Goal: Task Accomplishment & Management: Complete application form

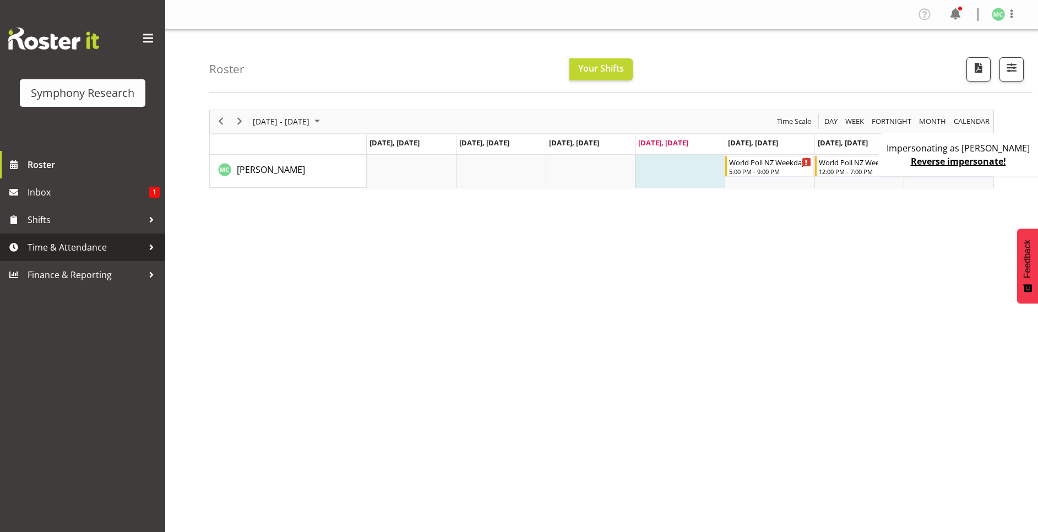
click at [52, 243] on span "Time & Attendance" at bounding box center [86, 247] width 116 height 17
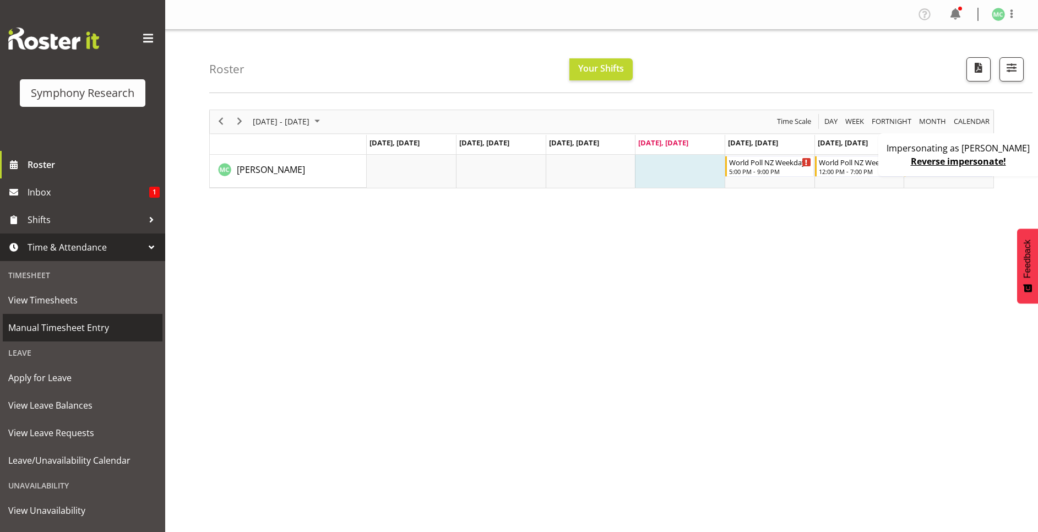
click at [73, 322] on span "Manual Timesheet Entry" at bounding box center [82, 327] width 149 height 17
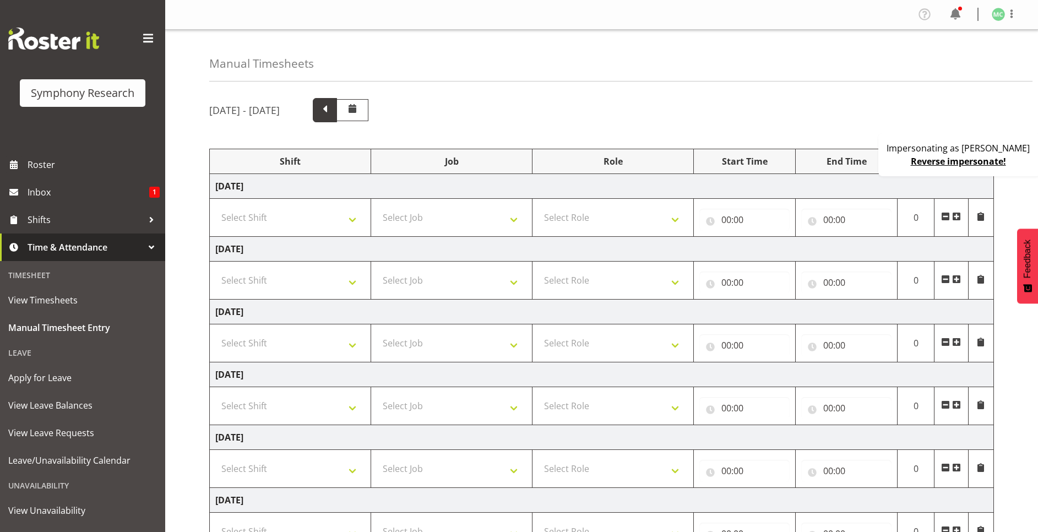
click at [337, 117] on span at bounding box center [325, 110] width 24 height 24
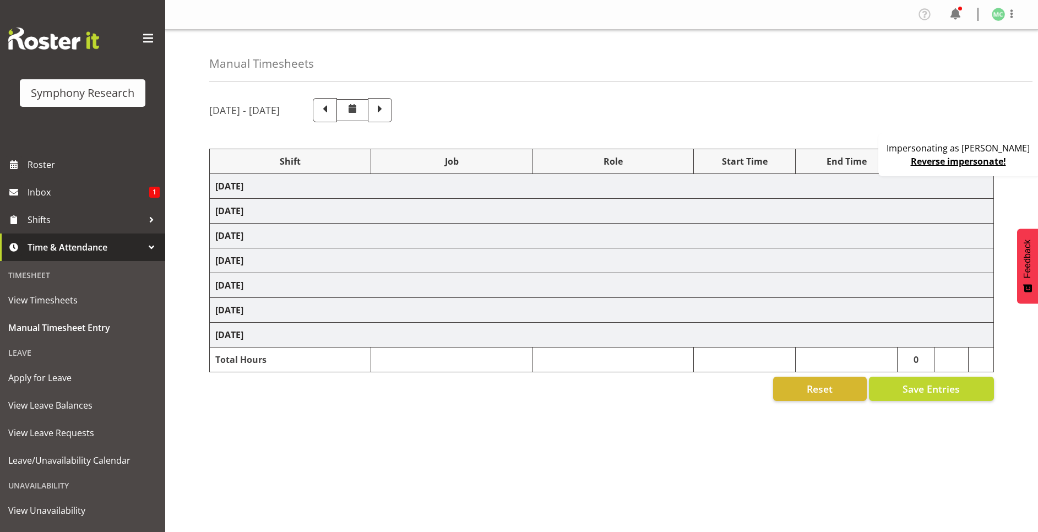
select select
select select "10527"
select select "10239"
select select "47"
select select
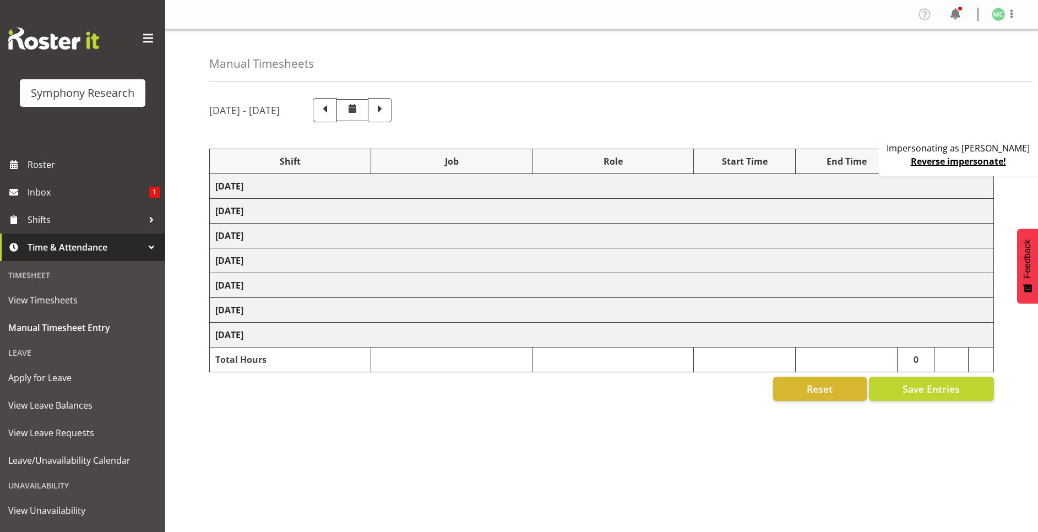
select select "10527"
select select "10239"
select select "47"
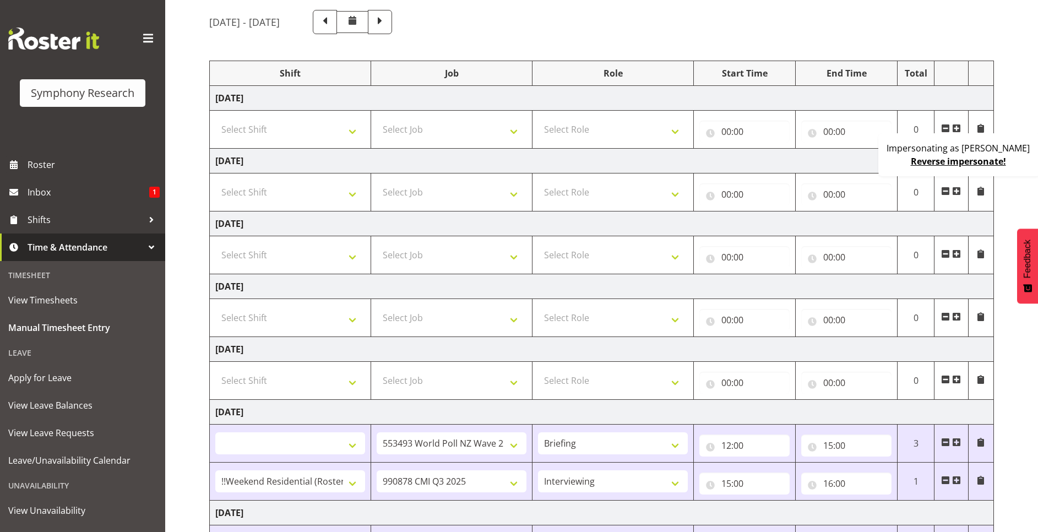
scroll to position [232, 0]
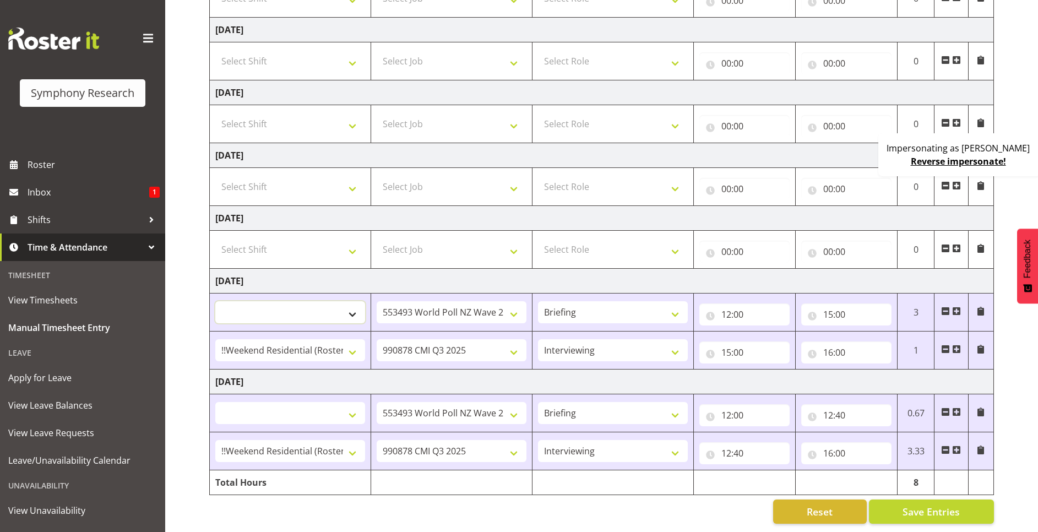
click at [346, 302] on select "!!Weekend Residential (Roster IT Shift Label) *Business 9/10am ~ 4:30pm *Busine…" at bounding box center [290, 312] width 150 height 22
click at [512, 269] on td "[DATE]" at bounding box center [602, 281] width 784 height 25
click at [314, 240] on select "Select Shift !!Weekend Residential (Roster IT Shift Label) *Business 9/10am ~ 4…" at bounding box center [290, 249] width 150 height 22
click at [646, 240] on select "Select Role Briefing Interviewing" at bounding box center [613, 249] width 150 height 22
click at [445, 240] on select "Select Job 550060 IF Admin 553492 World Poll Aus Wave 2 Main 2025 553493 World …" at bounding box center [452, 249] width 150 height 22
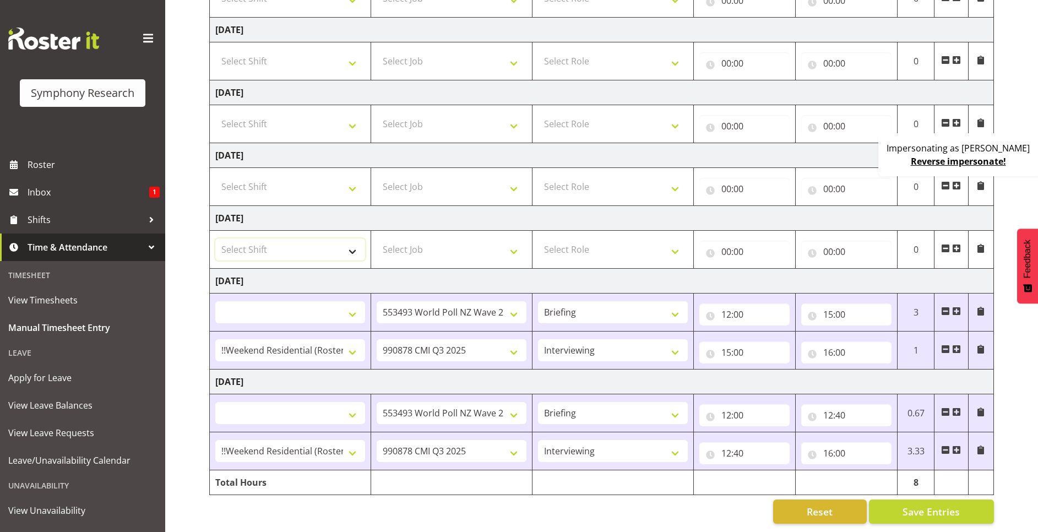
click at [267, 238] on select "Select Shift !!Weekend Residential (Roster IT Shift Label) *Business 9/10am ~ 4…" at bounding box center [290, 249] width 150 height 22
click at [475, 269] on td "[DATE]" at bounding box center [602, 281] width 784 height 25
click at [294, 301] on select "!!Weekend Residential (Roster IT Shift Label) *Business 9/10am ~ 4:30pm *Busine…" at bounding box center [290, 312] width 150 height 22
click at [512, 269] on td "[DATE]" at bounding box center [602, 281] width 784 height 25
click at [305, 238] on select "Select Shift !!Weekend Residential (Roster IT Shift Label) *Business 9/10am ~ 4…" at bounding box center [290, 249] width 150 height 22
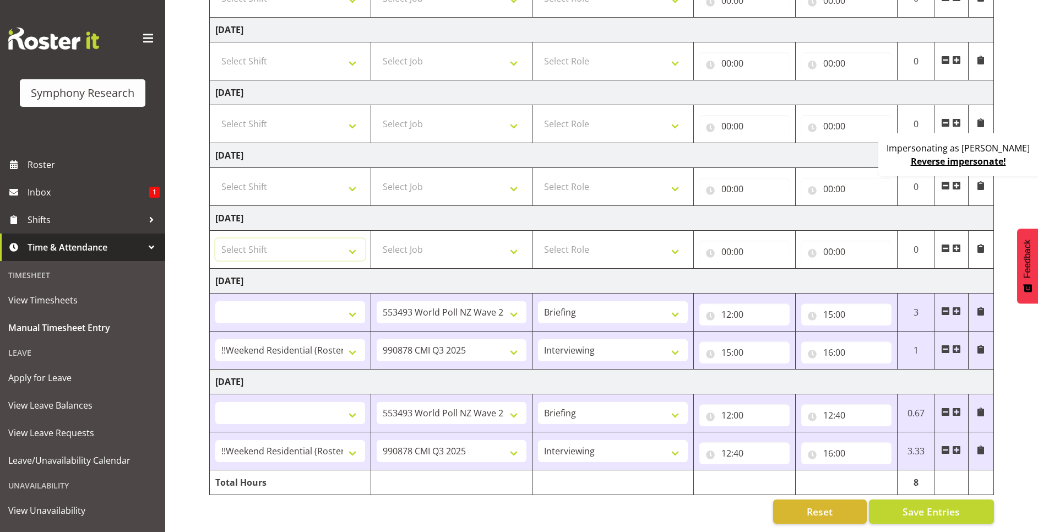
select select "17154"
click at [215, 238] on select "Select Shift !!Weekend Residential (Roster IT Shift Label) *Business 9/10am ~ 4…" at bounding box center [290, 249] width 150 height 22
select select
click at [476, 238] on select "Select Job 550060 IF Admin 553492 World Poll Aus Wave 2 Main 2025 553493 World …" at bounding box center [452, 249] width 150 height 22
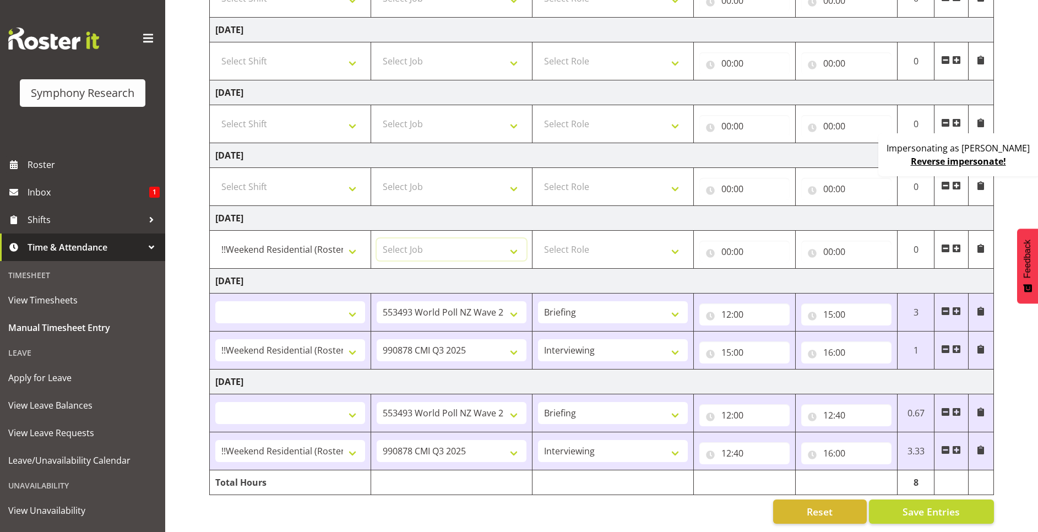
select select "10239"
click at [377, 238] on select "Select Job 550060 IF Admin 553492 World Poll Aus Wave 2 Main 2025 553493 World …" at bounding box center [452, 249] width 150 height 22
select select
click at [717, 241] on input "00:00" at bounding box center [744, 252] width 90 height 22
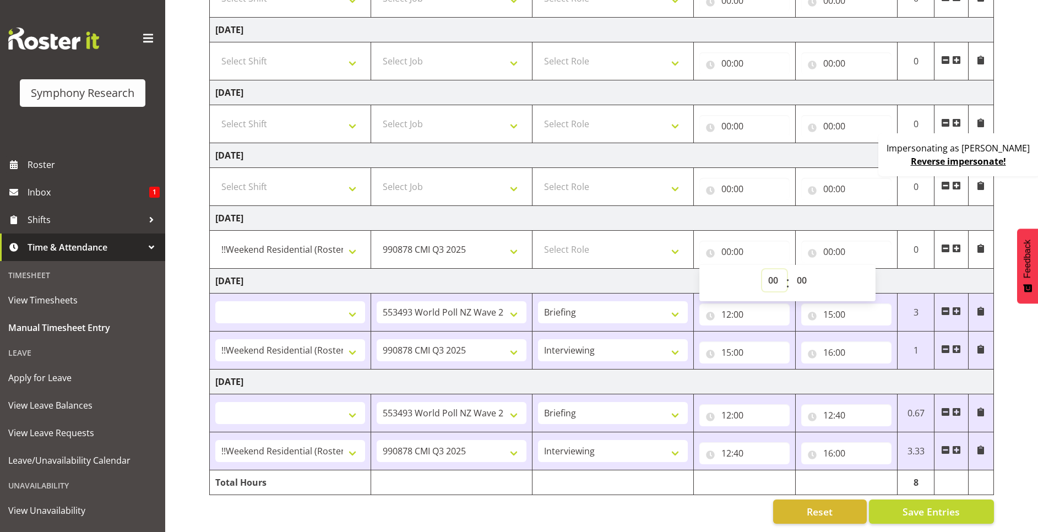
click at [773, 271] on select "00 01 02 03 04 05 06 07 08 09 10 11 12 13 14 15 16 17 18 19 20 21 22 23" at bounding box center [774, 280] width 25 height 22
select select "17"
click at [762, 269] on select "00 01 02 03 04 05 06 07 08 09 10 11 12 13 14 15 16 17 18 19 20 21 22 23" at bounding box center [774, 280] width 25 height 22
type input "17:00"
select select
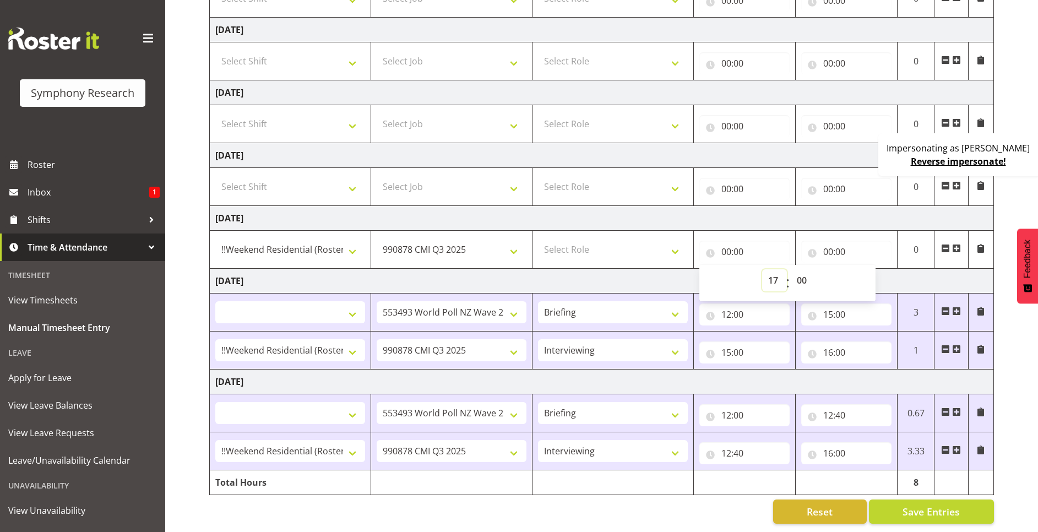
select select
click at [682, 207] on td "[DATE]" at bounding box center [602, 218] width 784 height 25
click at [832, 241] on input "00:00" at bounding box center [846, 252] width 90 height 22
click at [881, 270] on select "00 01 02 03 04 05 06 07 08 09 10 11 12 13 14 15 16 17 18 19 20 21 22 23" at bounding box center [876, 280] width 25 height 22
select select "21"
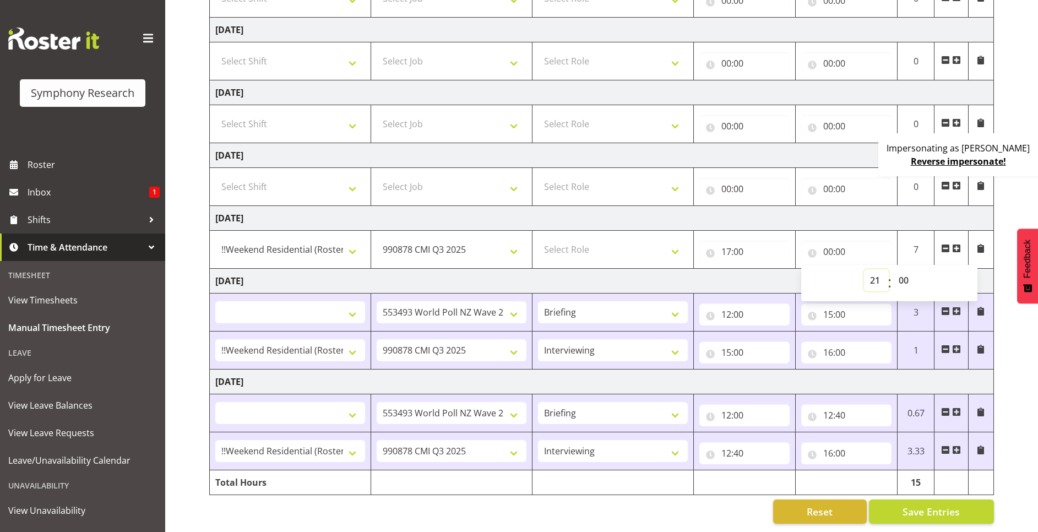
click at [864, 269] on select "00 01 02 03 04 05 06 07 08 09 10 11 12 13 14 15 16 17 18 19 20 21 22 23" at bounding box center [876, 280] width 25 height 22
type input "21:00"
select select
click at [896, 206] on td "[DATE]" at bounding box center [602, 218] width 784 height 25
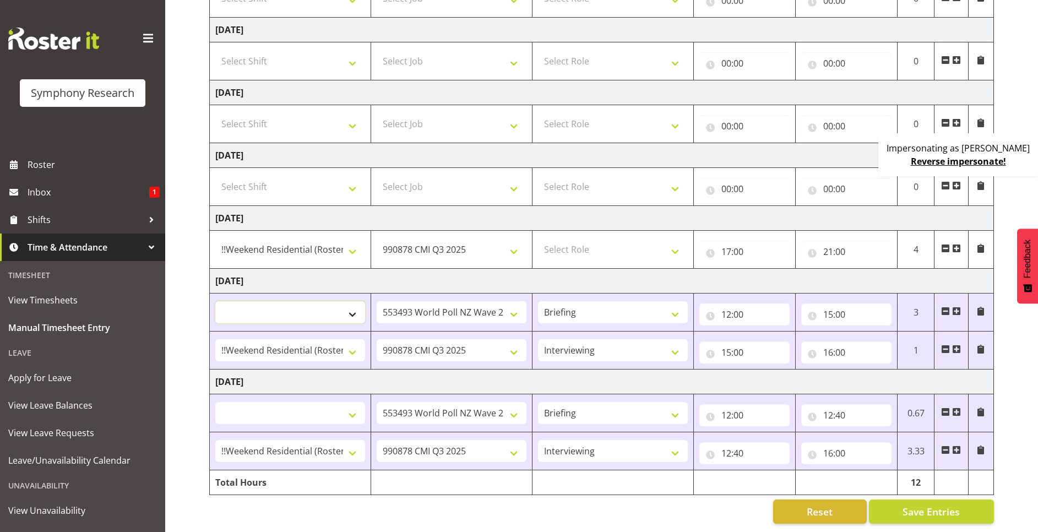
click at [292, 301] on select "!!Weekend Residential (Roster IT Shift Label) *Business 9/10am ~ 4:30pm *Busine…" at bounding box center [290, 312] width 150 height 22
select select "56692"
select select
click at [314, 301] on select "!!Weekend Residential (Roster IT Shift Label) *Business 9/10am ~ 4:30pm *Busine…" at bounding box center [290, 312] width 150 height 22
click at [623, 269] on td "[DATE]" at bounding box center [602, 281] width 784 height 25
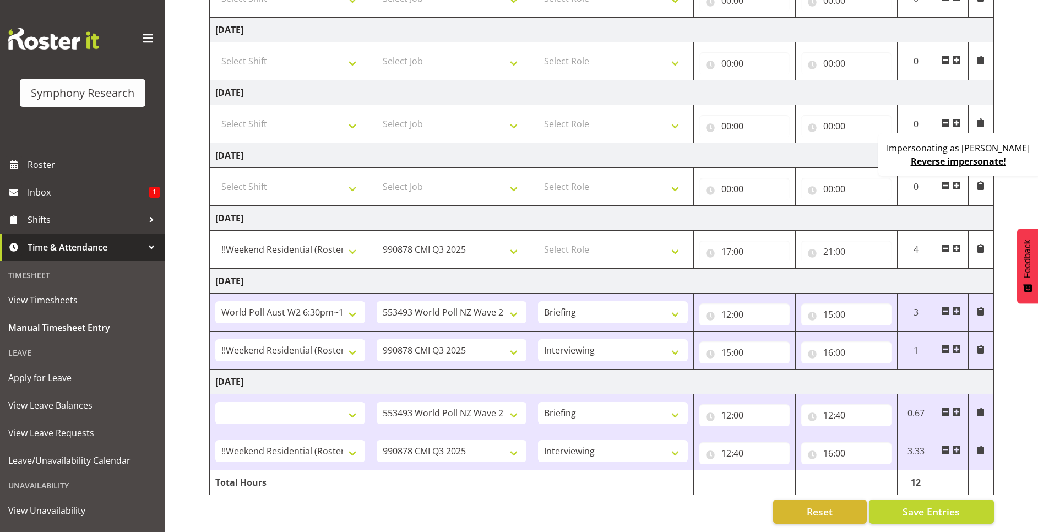
click at [588, 269] on td "[DATE]" at bounding box center [602, 281] width 784 height 25
click at [312, 301] on select "!!Weekend Residential (Roster IT Shift Label) *Business 9/10am ~ 4:30pm *Busine…" at bounding box center [290, 312] width 150 height 22
click at [475, 269] on td "[DATE]" at bounding box center [602, 281] width 784 height 25
click at [65, 328] on span "Manual Timesheet Entry" at bounding box center [82, 327] width 149 height 17
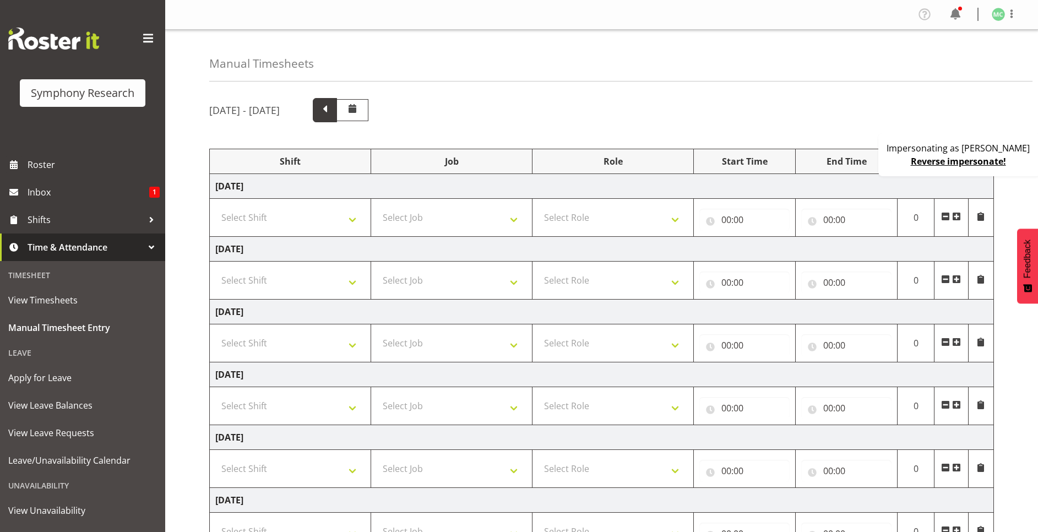
click at [332, 113] on span at bounding box center [325, 109] width 14 height 14
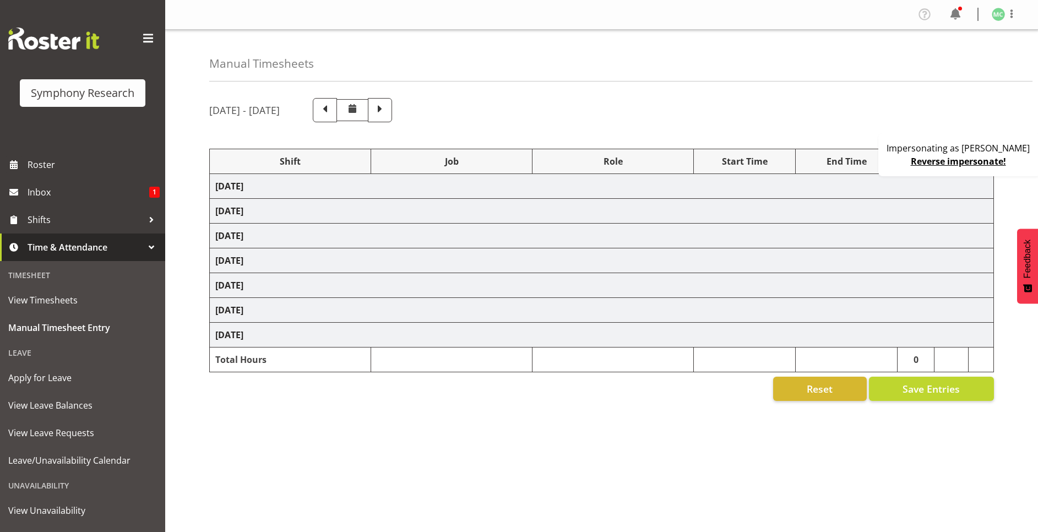
select select
select select "10527"
select select "10239"
select select "47"
select select
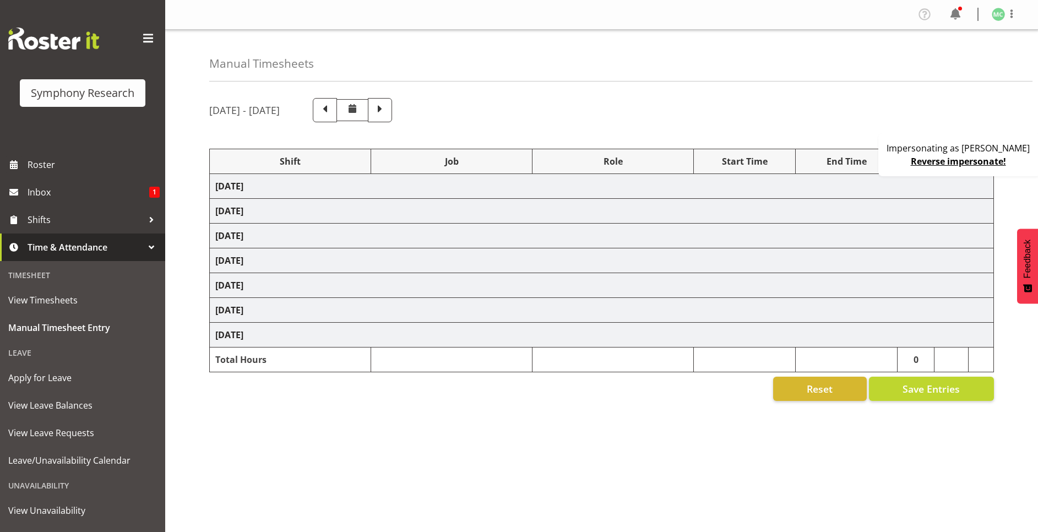
select select "10527"
select select "10239"
select select "47"
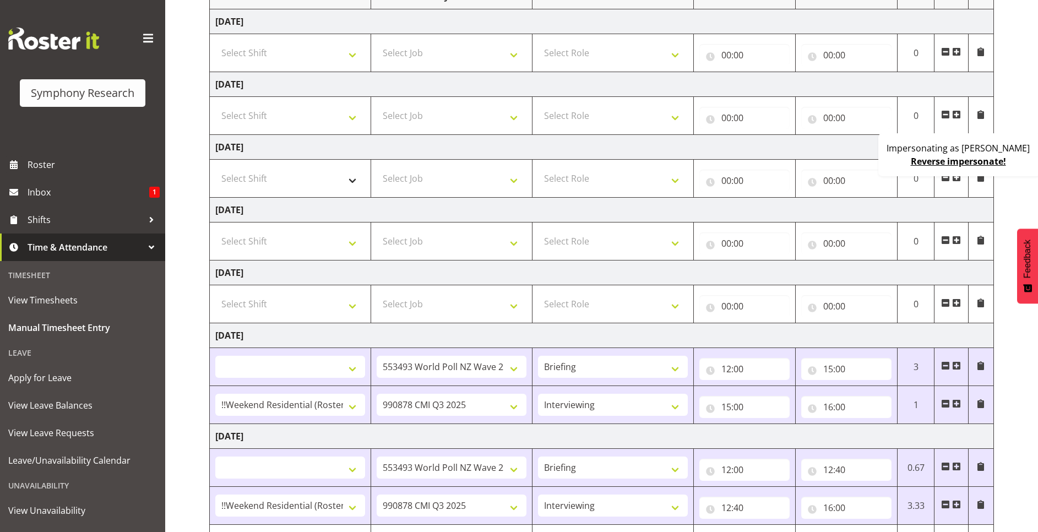
scroll to position [232, 0]
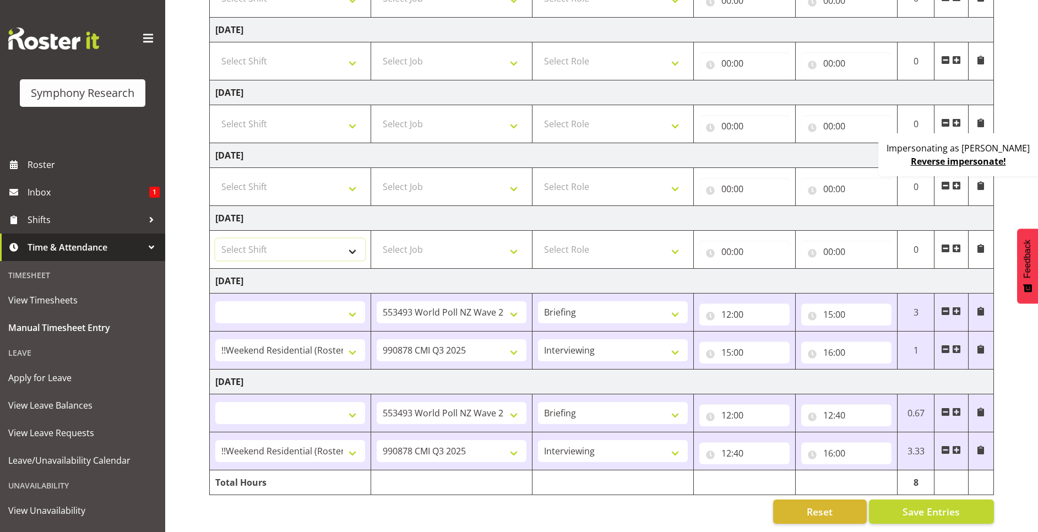
click at [293, 238] on select "Select Shift !!Weekend Residential (Roster IT Shift Label) *Business 9/10am ~ 4…" at bounding box center [290, 249] width 150 height 22
select select "17154"
click at [215, 238] on select "Select Shift !!Weekend Residential (Roster IT Shift Label) *Business 9/10am ~ 4…" at bounding box center [290, 249] width 150 height 22
select select
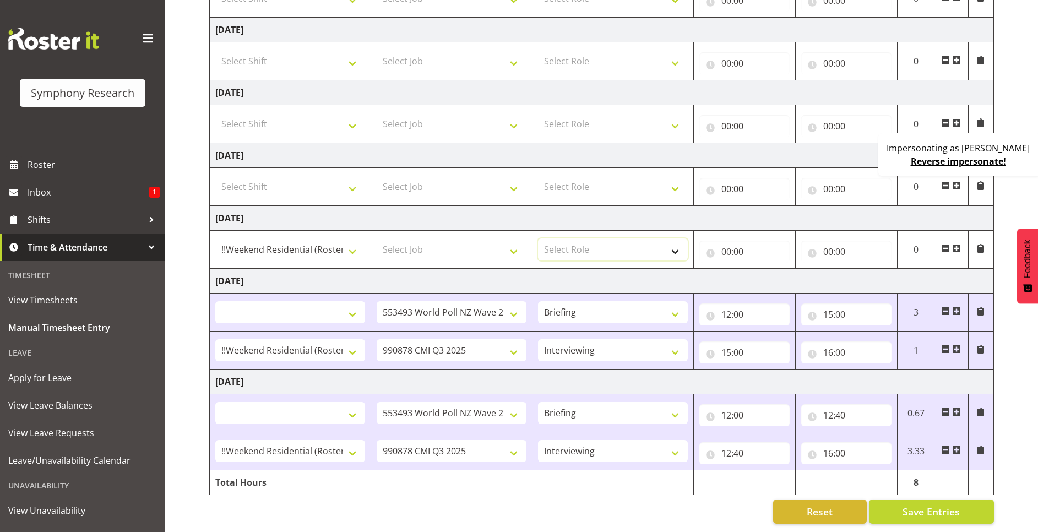
click at [569, 238] on select "Select Role Briefing Interviewing" at bounding box center [613, 249] width 150 height 22
select select "47"
click at [538, 238] on select "Select Role Briefing Interviewing" at bounding box center [613, 249] width 150 height 22
select select
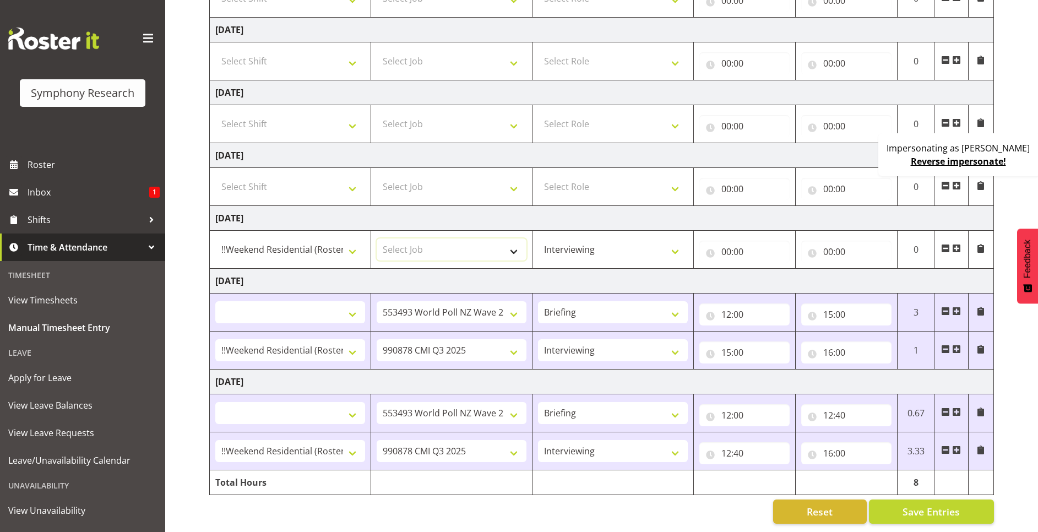
click at [451, 241] on select "Select Job 550060 IF Admin 553492 World Poll Aus Wave 2 Main 2025 553493 World …" at bounding box center [452, 249] width 150 height 22
select select "10239"
click at [377, 238] on select "Select Job 550060 IF Admin 553492 World Poll Aus Wave 2 Main 2025 553493 World …" at bounding box center [452, 249] width 150 height 22
select select
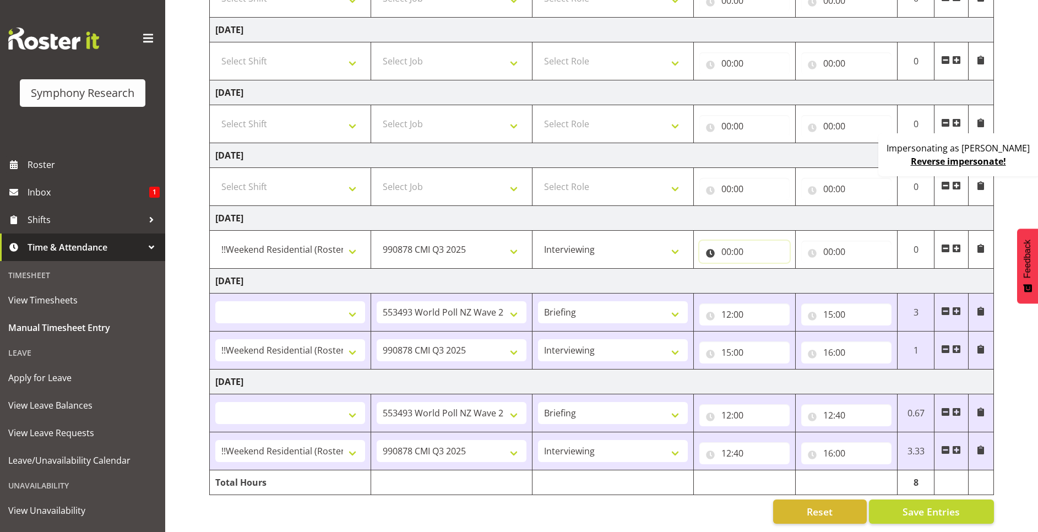
click at [722, 243] on input "00:00" at bounding box center [744, 252] width 90 height 22
click at [773, 270] on select "00 01 02 03 04 05 06 07 08 09 10 11 12 13 14 15 16 17 18 19 20 21 22 23" at bounding box center [774, 280] width 25 height 22
select select "17"
click at [762, 269] on select "00 01 02 03 04 05 06 07 08 09 10 11 12 13 14 15 16 17 18 19 20 21 22 23" at bounding box center [774, 280] width 25 height 22
type input "17:00"
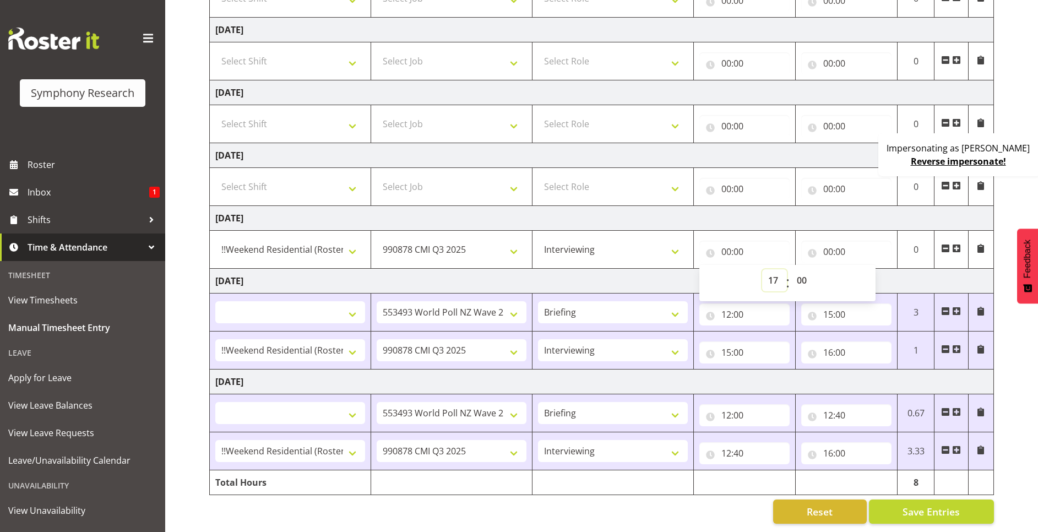
select select
click at [834, 241] on input "00:00" at bounding box center [846, 252] width 90 height 22
click at [873, 269] on select "00 01 02 03 04 05 06 07 08 09 10 11 12 13 14 15 16 17 18 19 20 21 22 23" at bounding box center [876, 280] width 25 height 22
select select "21"
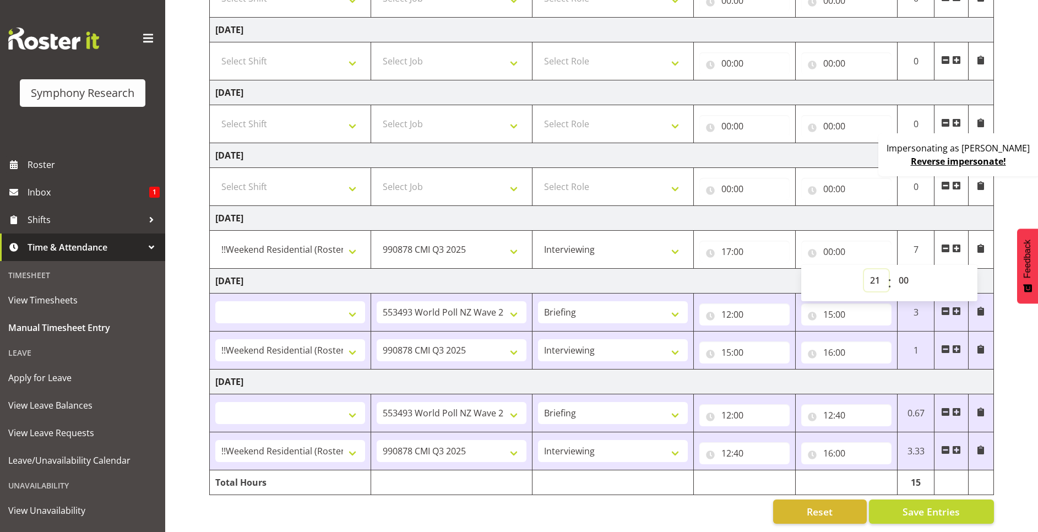
click at [864, 269] on select "00 01 02 03 04 05 06 07 08 09 10 11 12 13 14 15 16 17 18 19 20 21 22 23" at bounding box center [876, 280] width 25 height 22
type input "21:00"
select select
click at [900, 212] on td "[DATE]" at bounding box center [602, 218] width 784 height 25
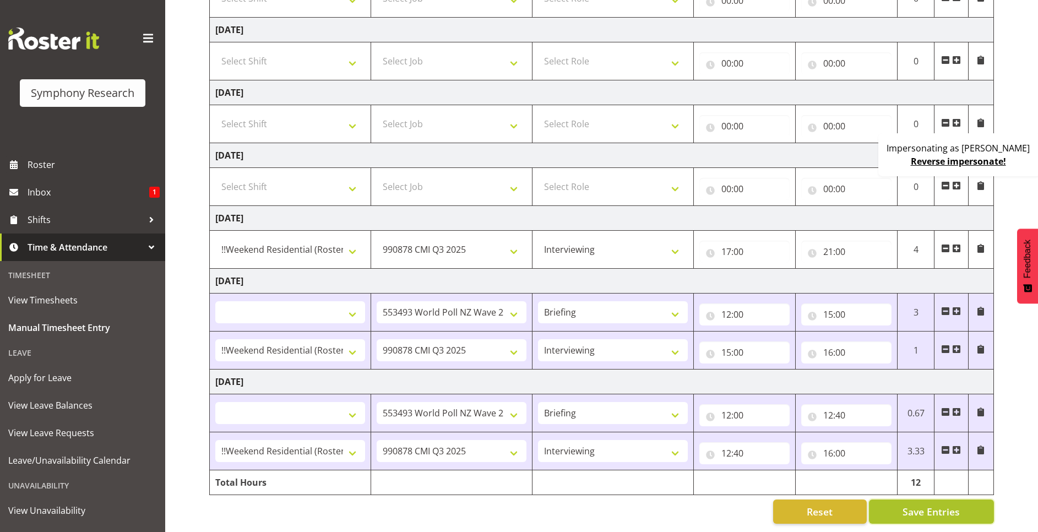
click at [937, 504] on span "Save Entries" at bounding box center [931, 511] width 57 height 14
select select
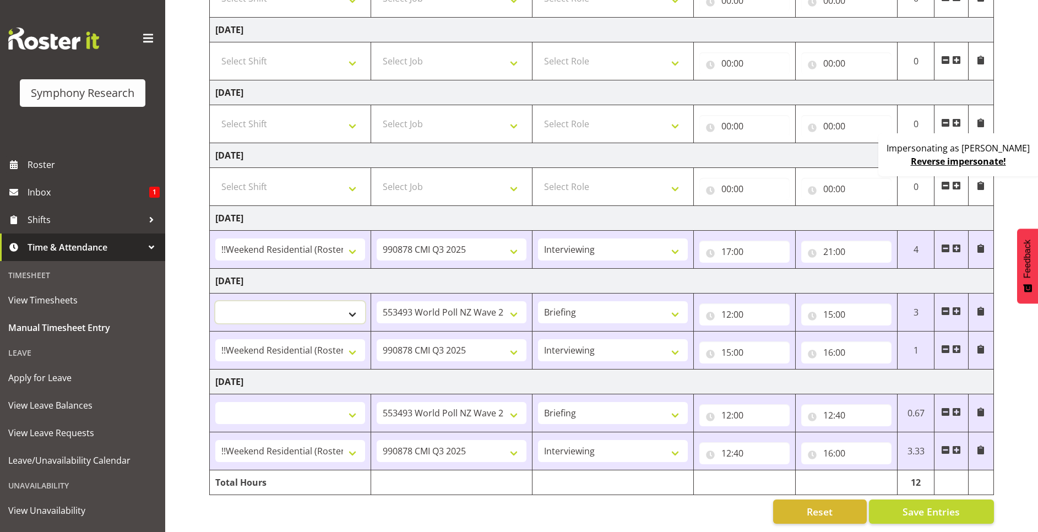
click at [300, 303] on select "!!Weekend Residential (Roster IT Shift Label) *Business 9/10am ~ 4:30pm *Busine…" at bounding box center [290, 312] width 150 height 22
click at [458, 269] on td "[DATE]" at bounding box center [602, 281] width 784 height 25
click at [331, 402] on select "!!Weekend Residential (Roster IT Shift Label) *Business 9/10am ~ 4:30pm *Busine…" at bounding box center [290, 413] width 150 height 22
